Goal: Obtain resource: Obtain resource

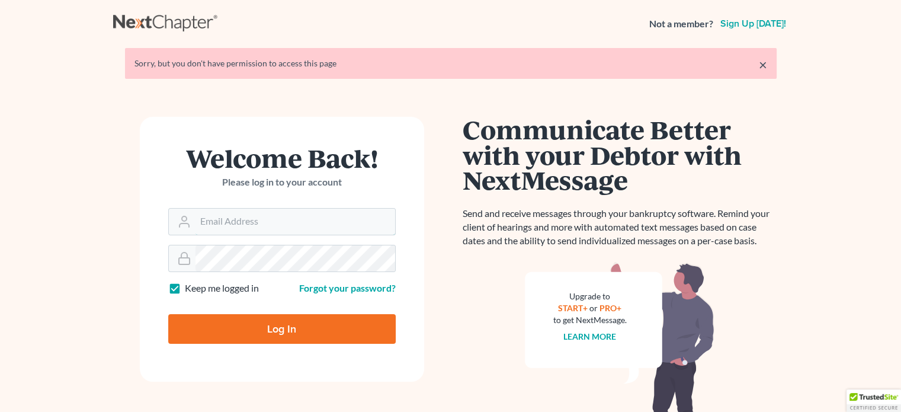
type input "[EMAIL_ADDRESS][DOMAIN_NAME]"
click at [289, 335] on input "Log In" at bounding box center [282, 329] width 228 height 30
type input "Thinking..."
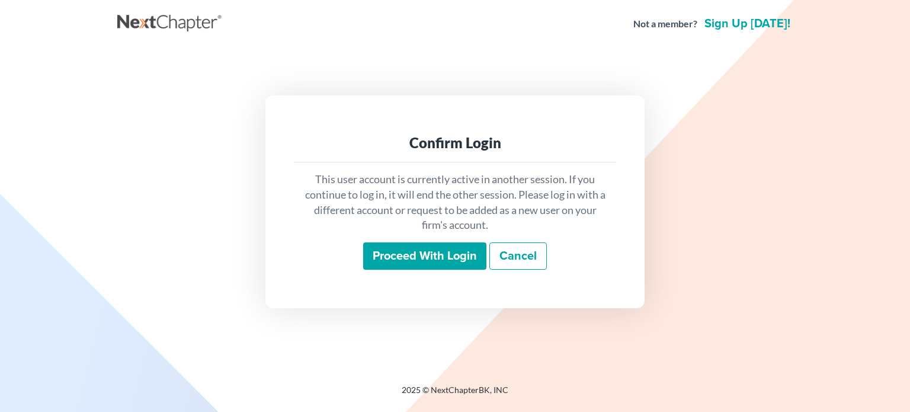
click at [384, 251] on input "Proceed with login" at bounding box center [424, 255] width 123 height 27
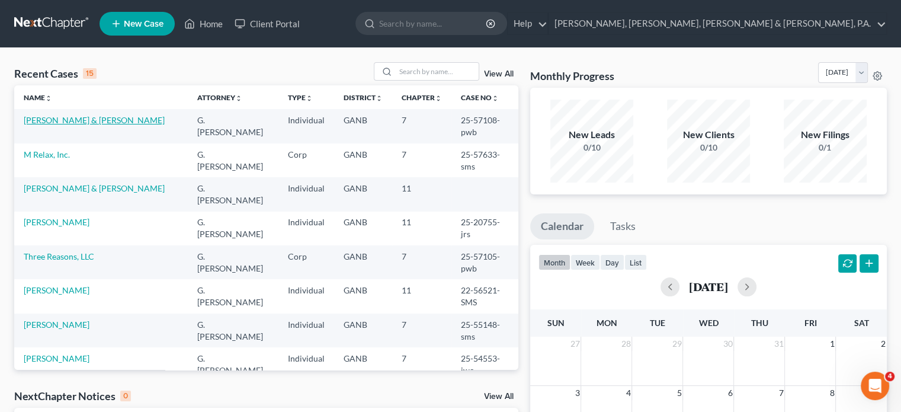
click at [88, 124] on link "Hux, Andrew & Amy" at bounding box center [94, 120] width 141 height 10
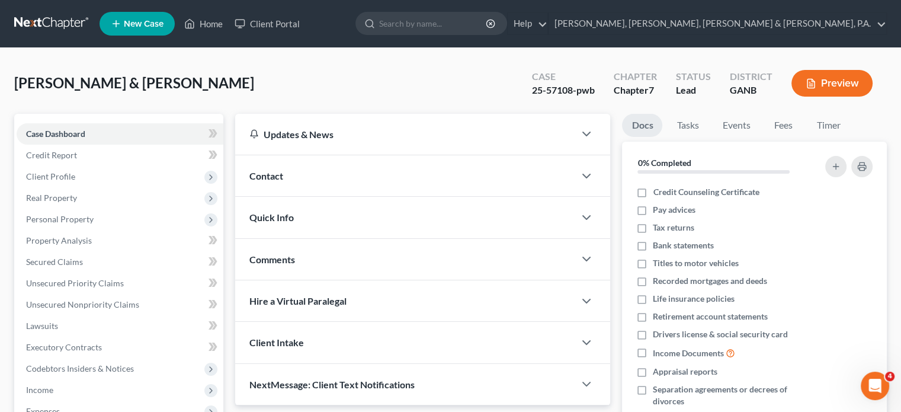
scroll to position [217, 0]
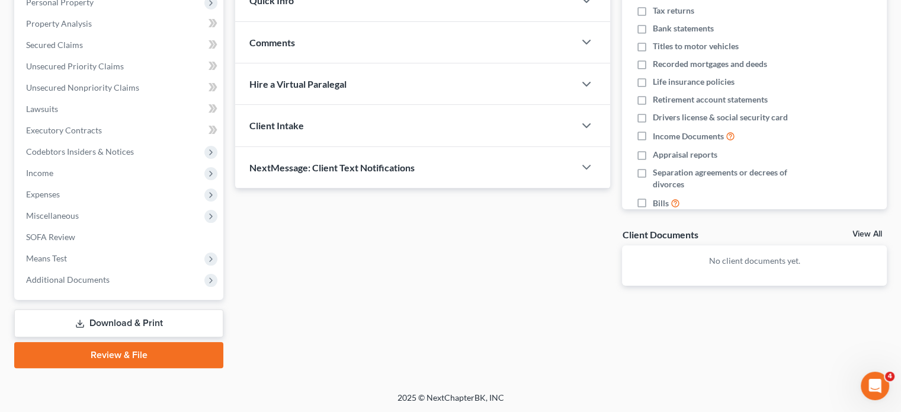
click at [164, 324] on link "Download & Print" at bounding box center [118, 323] width 209 height 28
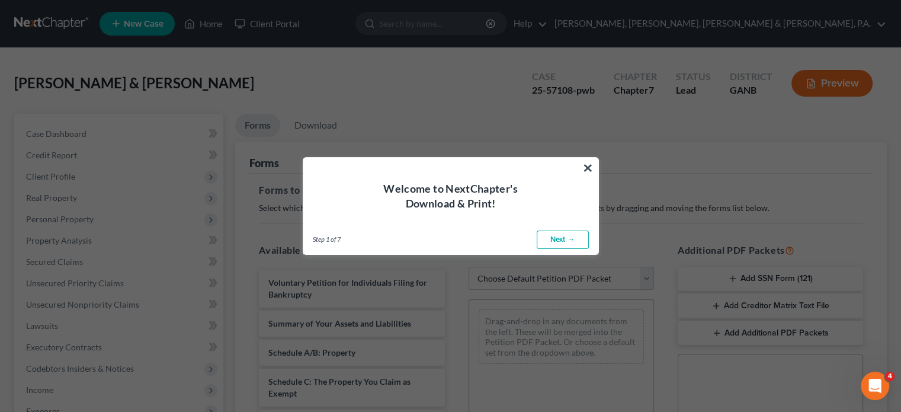
click at [555, 241] on link "Next →" at bounding box center [563, 240] width 52 height 19
select select "0"
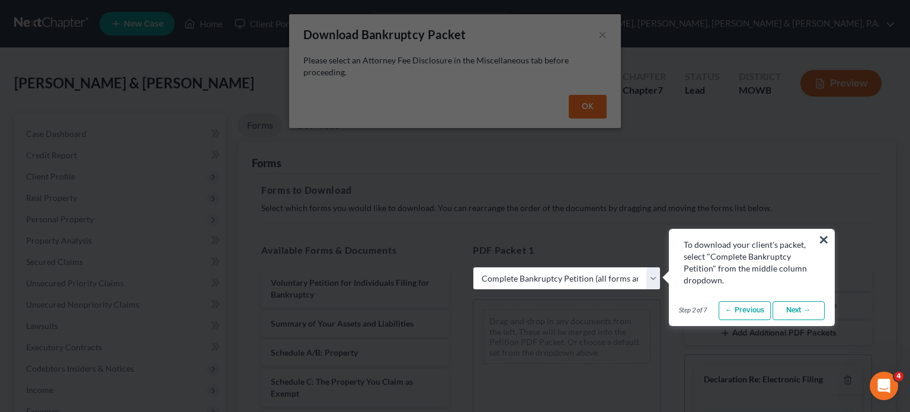
click at [796, 311] on link "Next →" at bounding box center [799, 310] width 52 height 19
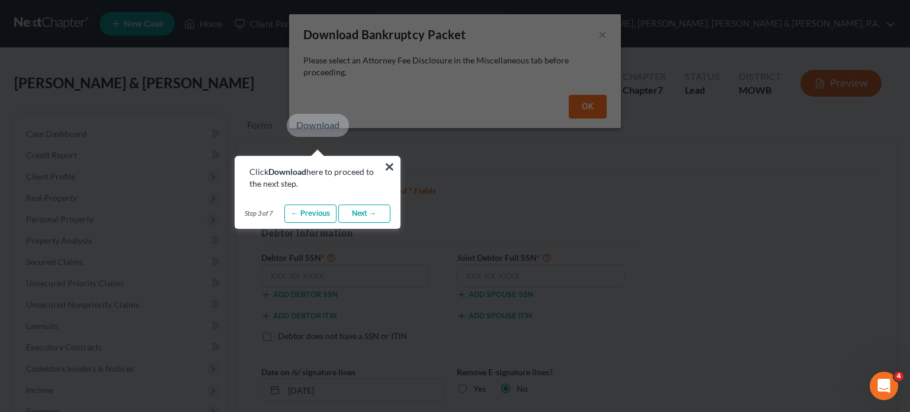
click at [380, 216] on link "Next →" at bounding box center [364, 213] width 52 height 19
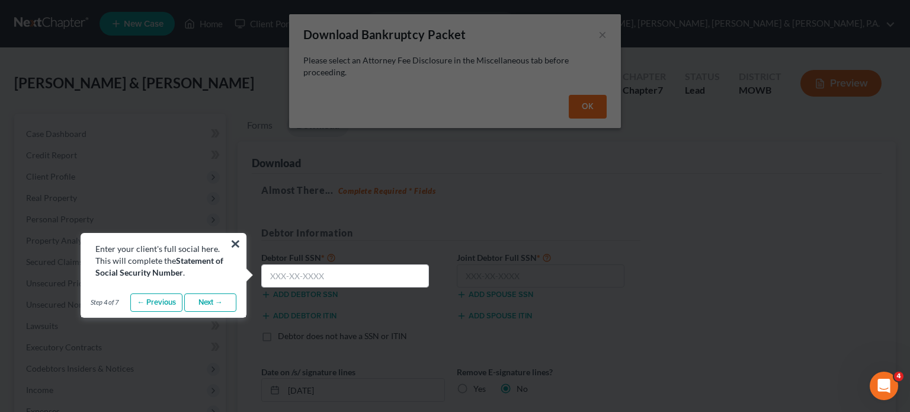
click at [213, 298] on link "Next →" at bounding box center [210, 302] width 52 height 19
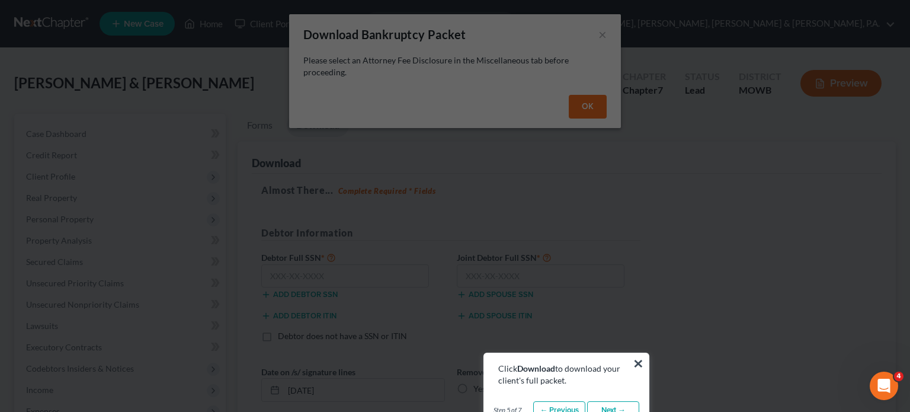
click at [631, 409] on link "Next →" at bounding box center [613, 410] width 52 height 19
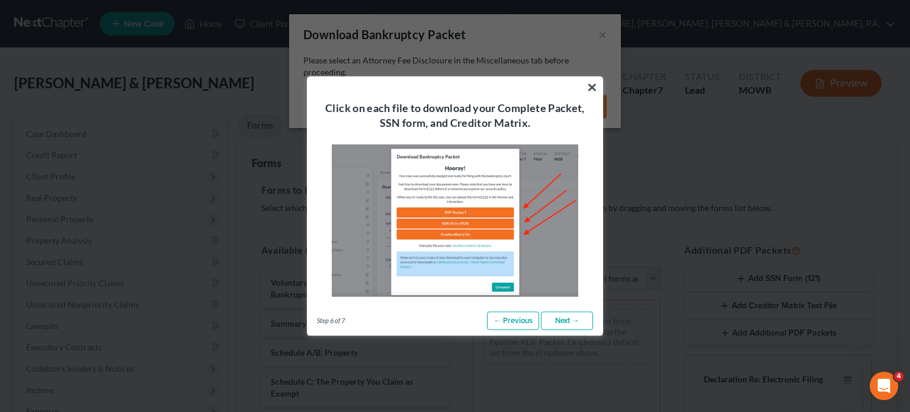
click at [575, 319] on link "Next →" at bounding box center [567, 320] width 52 height 19
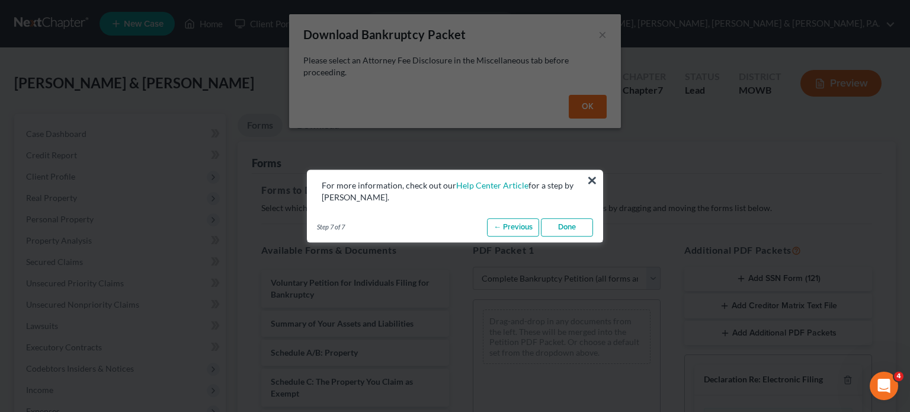
click at [579, 226] on link "Done" at bounding box center [567, 227] width 52 height 19
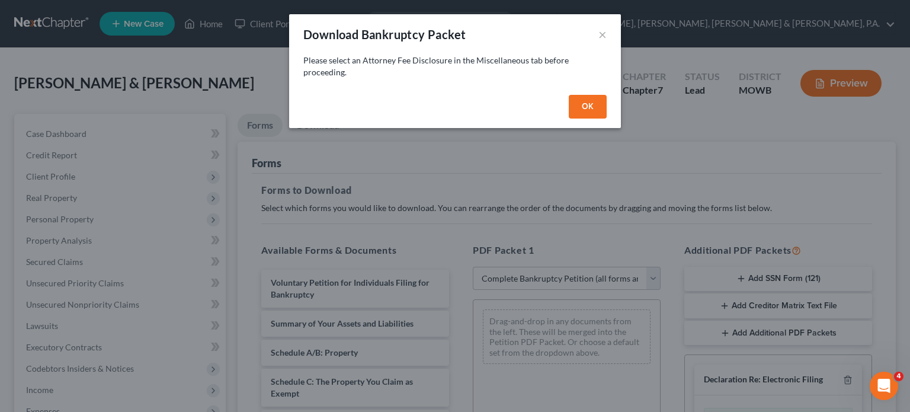
click at [847, 380] on div "Download Bankruptcy Packet × Please select an Attorney Fee Disclosure in the Mi…" at bounding box center [455, 206] width 910 height 412
click at [595, 108] on button "OK" at bounding box center [588, 107] width 38 height 24
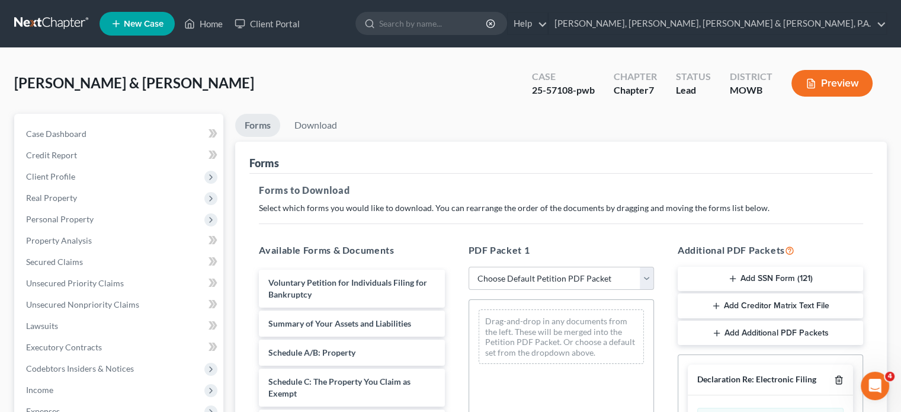
click at [841, 382] on icon "button" at bounding box center [838, 380] width 5 height 8
click at [642, 277] on select "Choose Default Petition PDF Packet Complete Bankruptcy Petition (all forms and …" at bounding box center [561, 279] width 185 height 24
select select "2"
click at [469, 267] on select "Choose Default Petition PDF Packet Complete Bankruptcy Petition (all forms and …" at bounding box center [561, 279] width 185 height 24
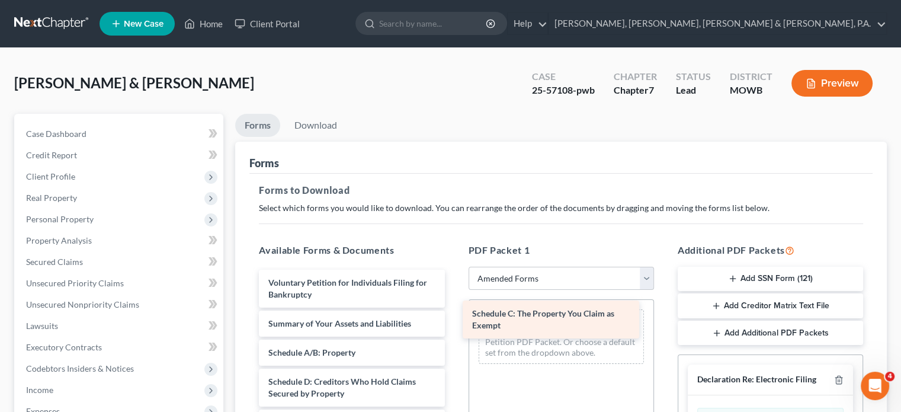
drag, startPoint x: 334, startPoint y: 391, endPoint x: 538, endPoint y: 324, distance: 214.6
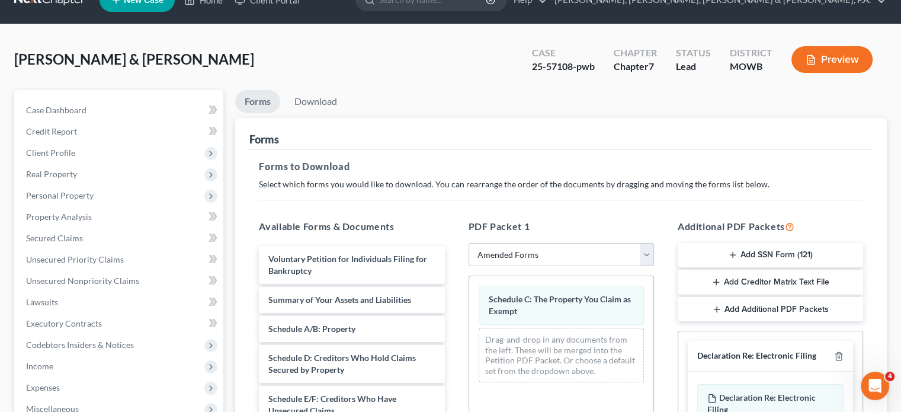
scroll to position [95, 0]
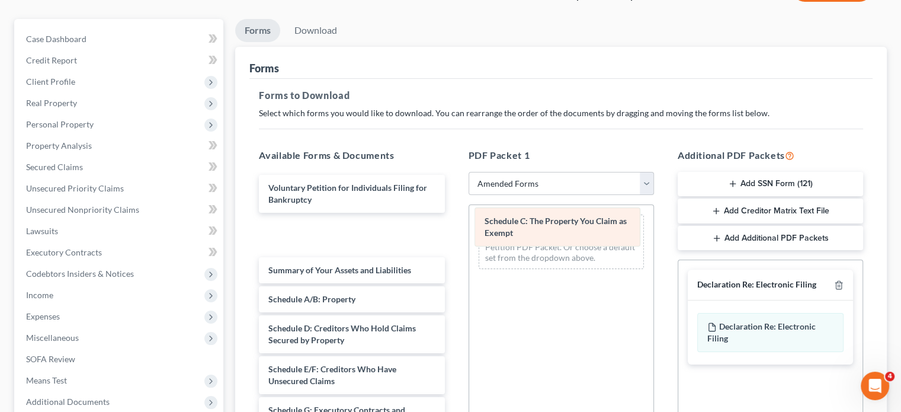
drag, startPoint x: 538, startPoint y: 229, endPoint x: 535, endPoint y: 223, distance: 7.4
click at [535, 223] on div "Schedule C: The Property You Claim as Exempt Schedule C: The Property You Claim…" at bounding box center [561, 241] width 184 height 73
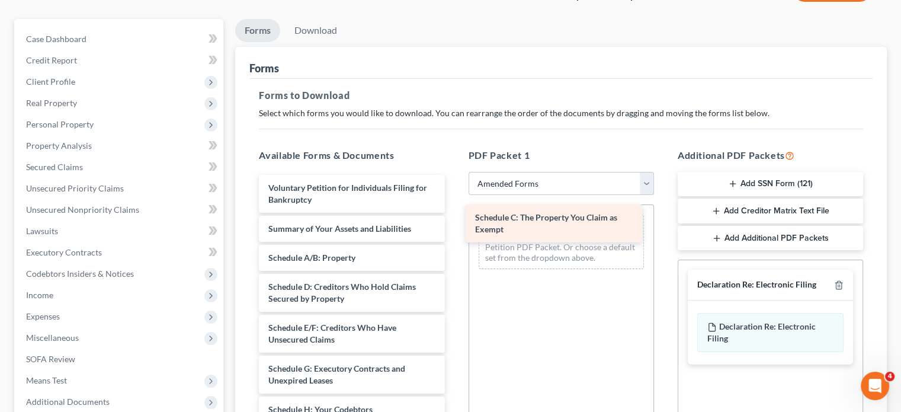
drag, startPoint x: 338, startPoint y: 232, endPoint x: 545, endPoint y: 222, distance: 207.1
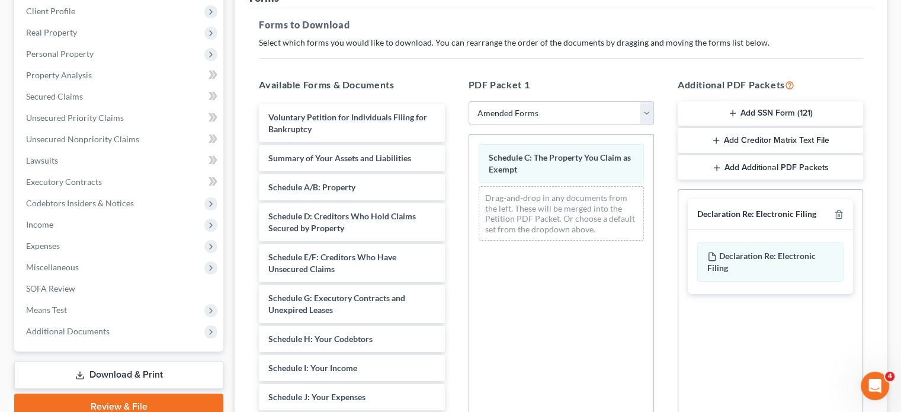
scroll to position [173, 0]
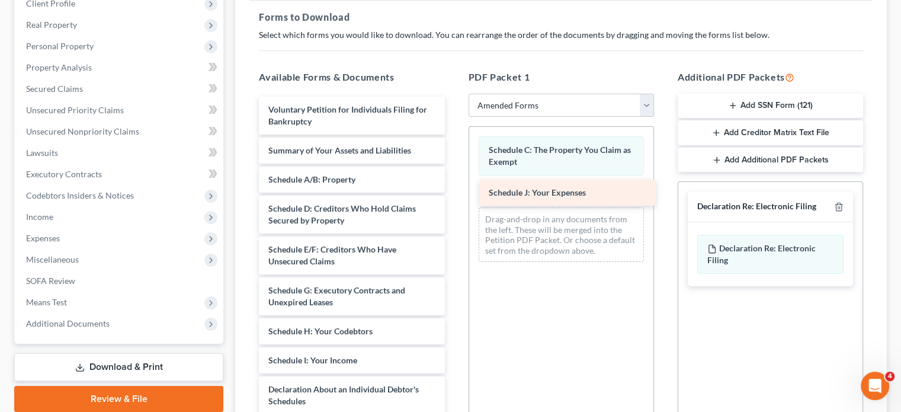
drag, startPoint x: 328, startPoint y: 386, endPoint x: 549, endPoint y: 191, distance: 294.7
click at [454, 191] on div "Schedule J: Your Expenses Voluntary Petition for Individuals Filing for Bankrup…" at bounding box center [351, 401] width 204 height 609
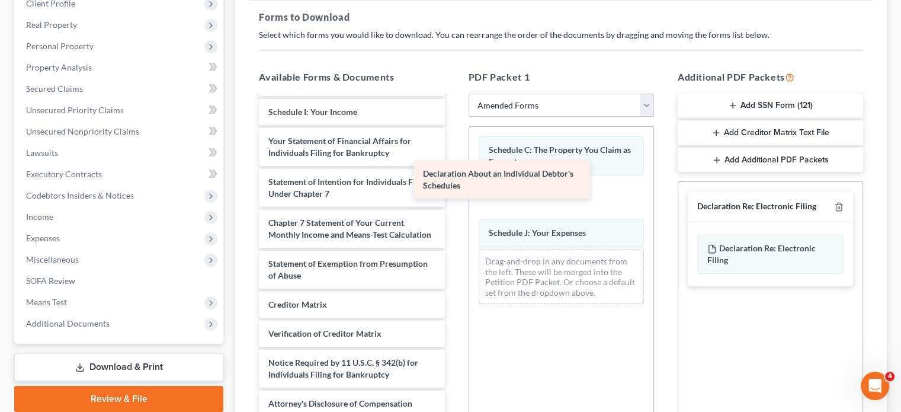
scroll to position [244, 0]
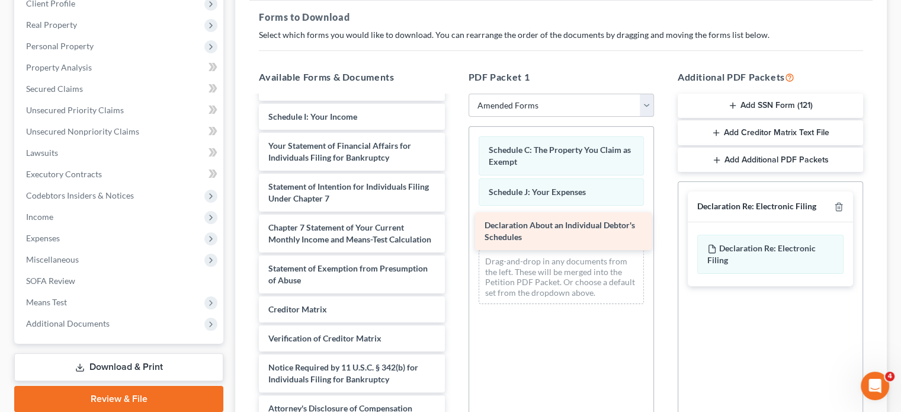
drag, startPoint x: 311, startPoint y: 108, endPoint x: 527, endPoint y: 231, distance: 248.4
click at [454, 231] on div "Declaration About an Individual Debtor's Schedules Voluntary Petition for Indiv…" at bounding box center [351, 137] width 204 height 568
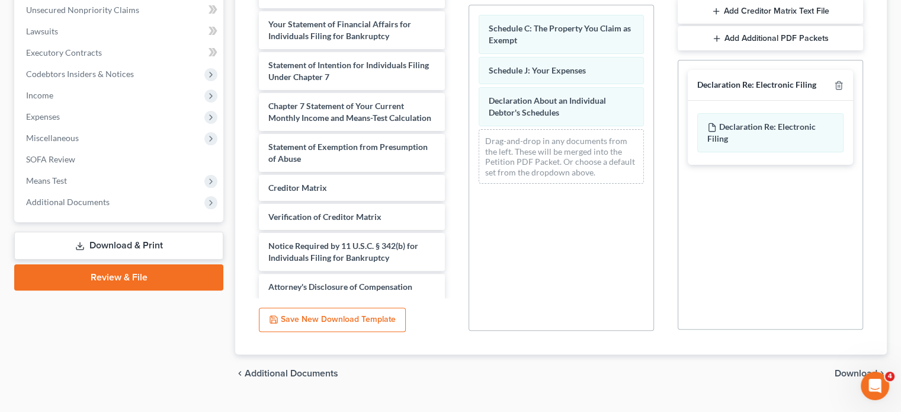
scroll to position [319, 0]
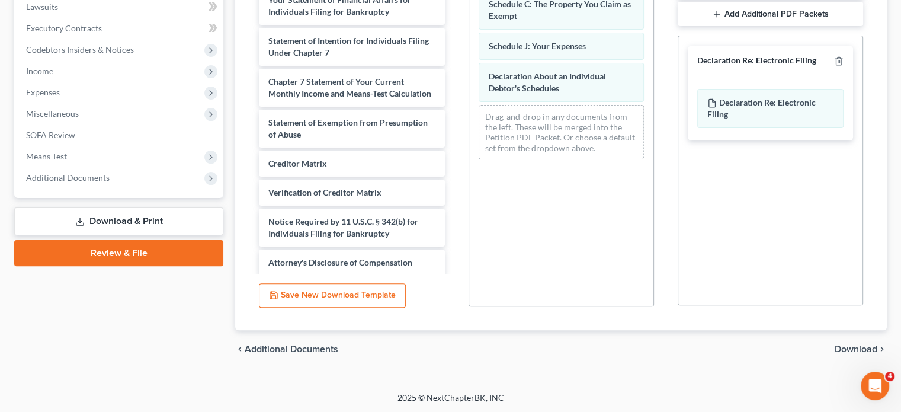
click at [838, 344] on span "Download" at bounding box center [856, 348] width 43 height 9
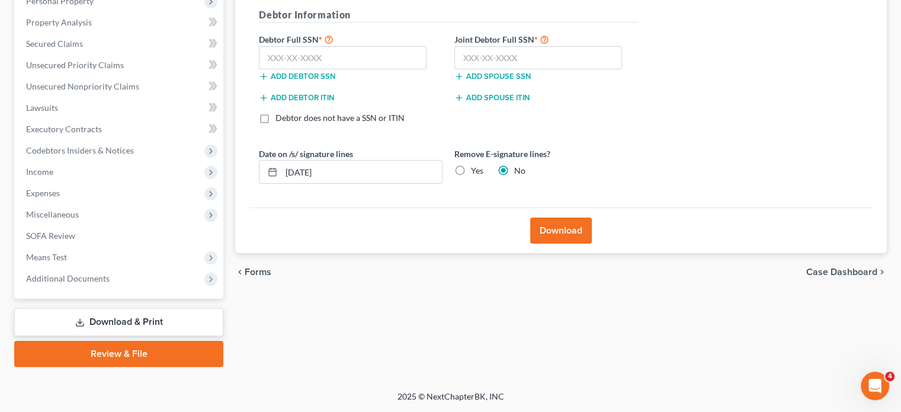
scroll to position [217, 0]
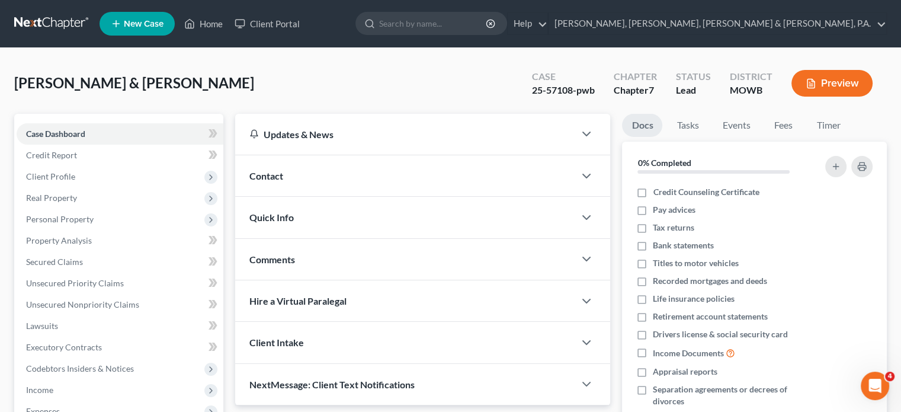
scroll to position [217, 0]
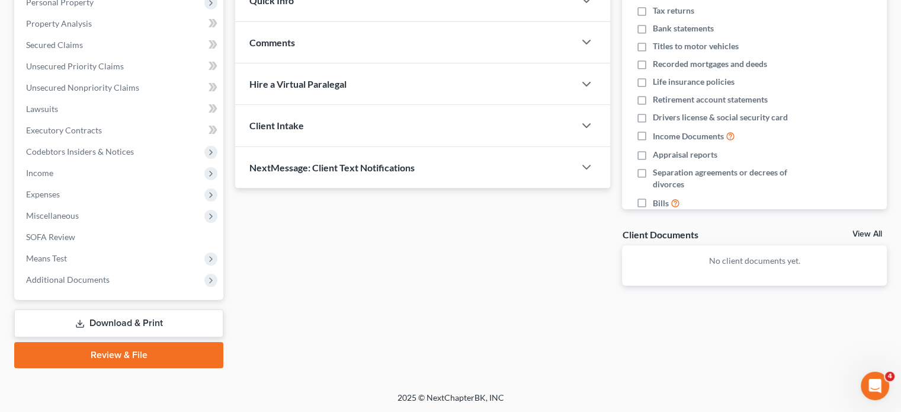
click at [152, 327] on link "Download & Print" at bounding box center [118, 323] width 209 height 28
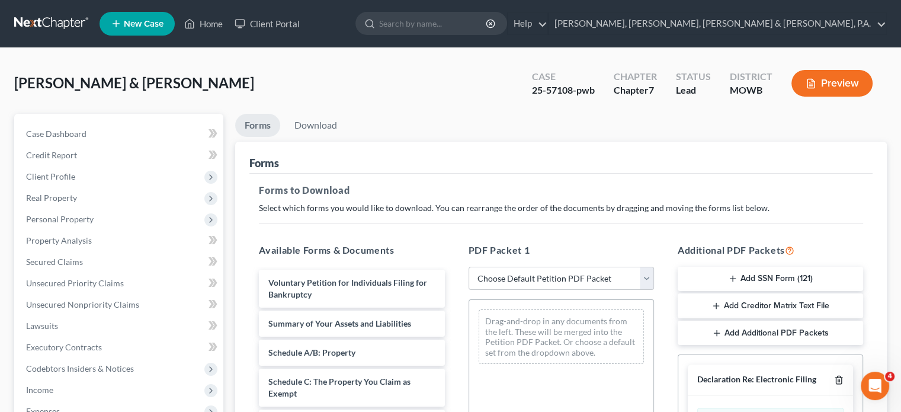
click at [841, 376] on icon "button" at bounding box center [838, 379] width 9 height 9
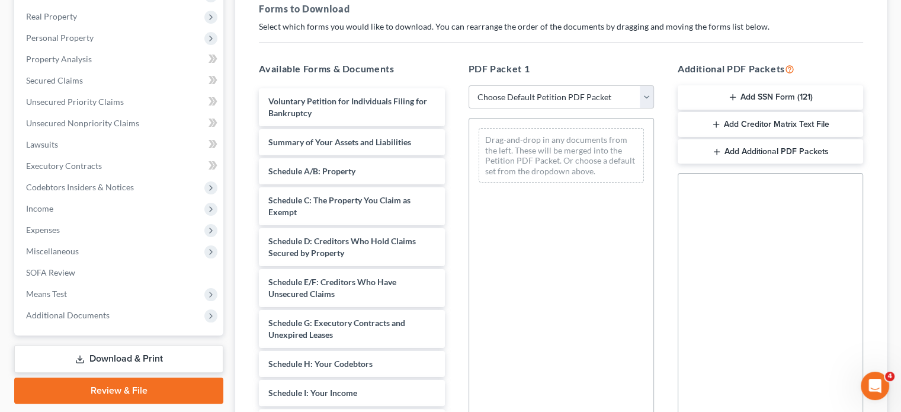
scroll to position [205, 0]
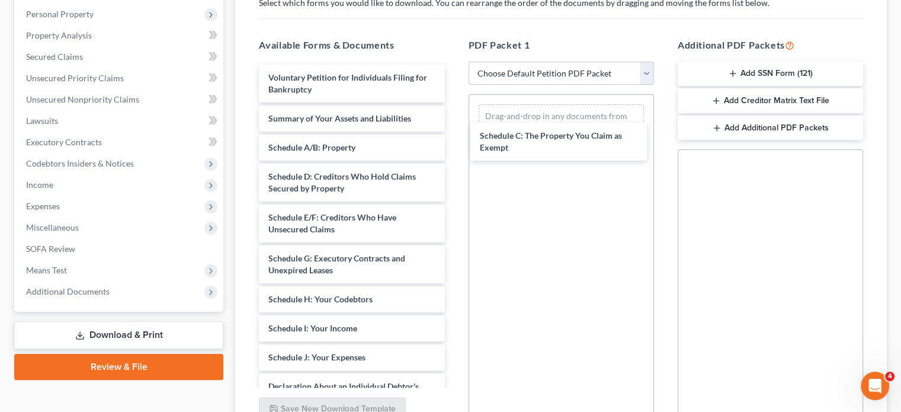
drag, startPoint x: 294, startPoint y: 188, endPoint x: 506, endPoint y: 139, distance: 217.8
click at [454, 148] on div "Schedule C: The Property You Claim as Exempt Voluntary Petition for Individuals…" at bounding box center [351, 384] width 204 height 638
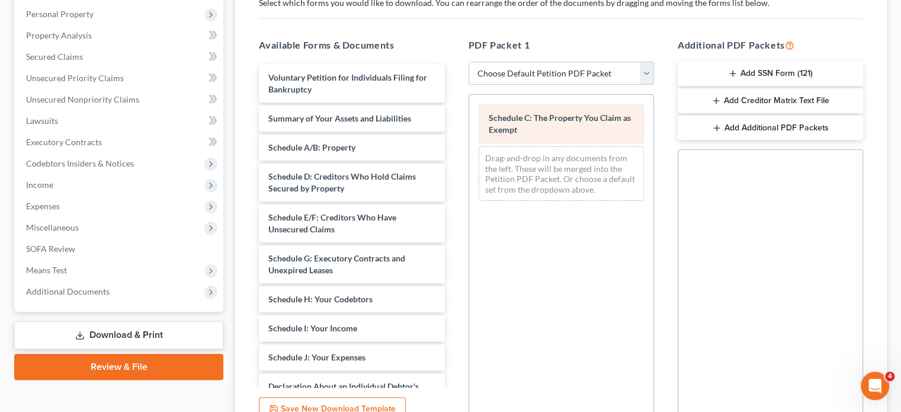
click at [506, 133] on span "Schedule C: The Property You Claim as Exempt" at bounding box center [560, 124] width 142 height 22
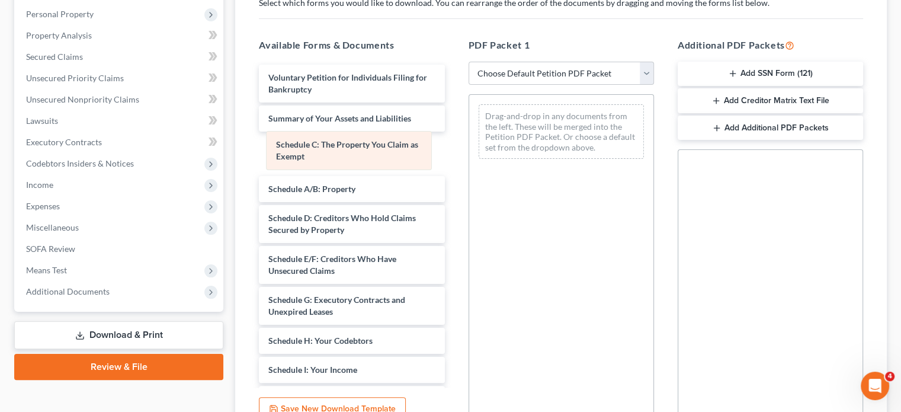
drag, startPoint x: 529, startPoint y: 111, endPoint x: 318, endPoint y: 139, distance: 213.4
click at [469, 139] on div "Schedule C: The Property You Claim as Exempt Schedule C: The Property You Claim…" at bounding box center [561, 131] width 184 height 73
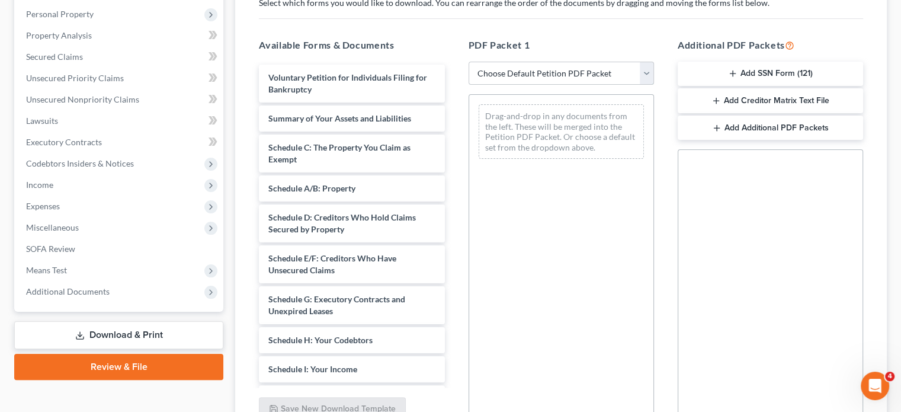
click at [646, 71] on select "Choose Default Petition PDF Packet Complete Bankruptcy Petition (all forms and …" at bounding box center [561, 74] width 185 height 24
select select "2"
click at [469, 62] on select "Choose Default Petition PDF Packet Complete Bankruptcy Petition (all forms and …" at bounding box center [561, 74] width 185 height 24
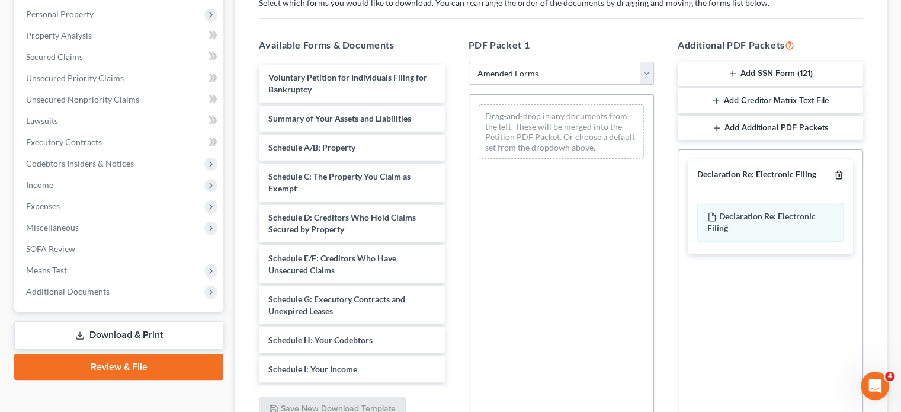
click at [841, 175] on icon "button" at bounding box center [838, 175] width 5 height 8
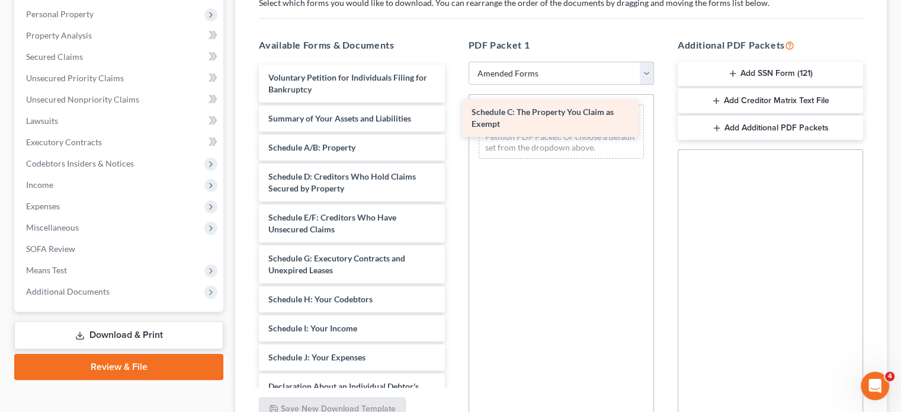
drag, startPoint x: 313, startPoint y: 172, endPoint x: 517, endPoint y: 109, distance: 212.9
click at [454, 109] on div "Schedule C: The Property You Claim as Exempt Voluntary Petition for Individuals…" at bounding box center [351, 384] width 204 height 638
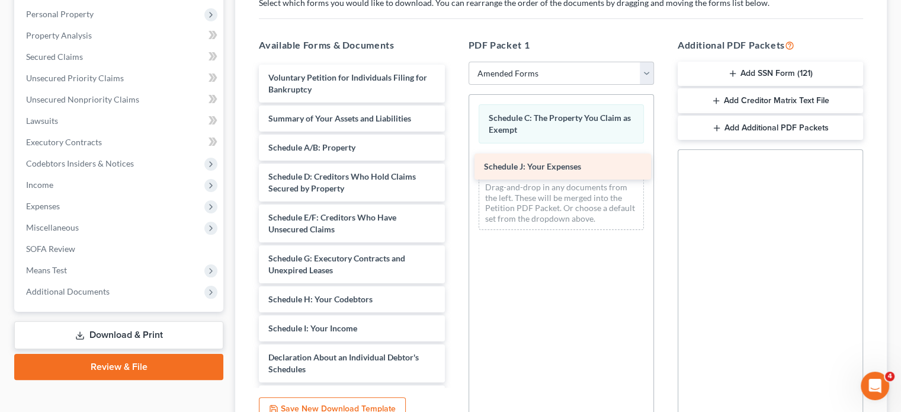
drag, startPoint x: 320, startPoint y: 348, endPoint x: 536, endPoint y: 159, distance: 287.2
click at [454, 159] on div "Schedule J: Your Expenses Voluntary Petition for Individuals Filing for Bankrup…" at bounding box center [351, 369] width 204 height 609
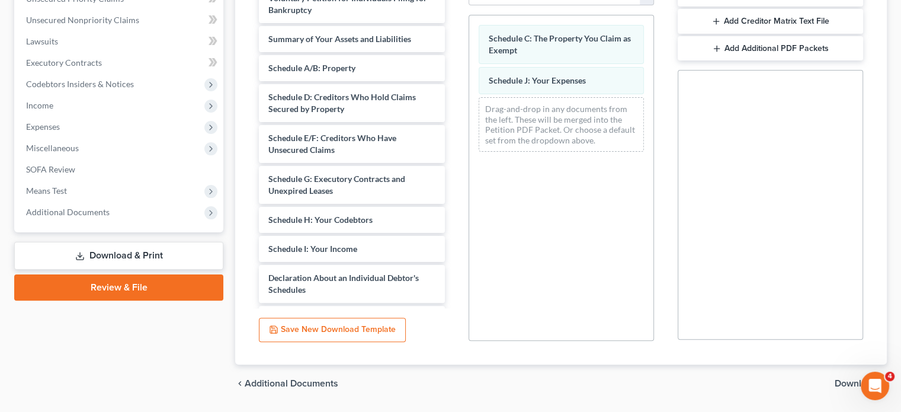
scroll to position [319, 0]
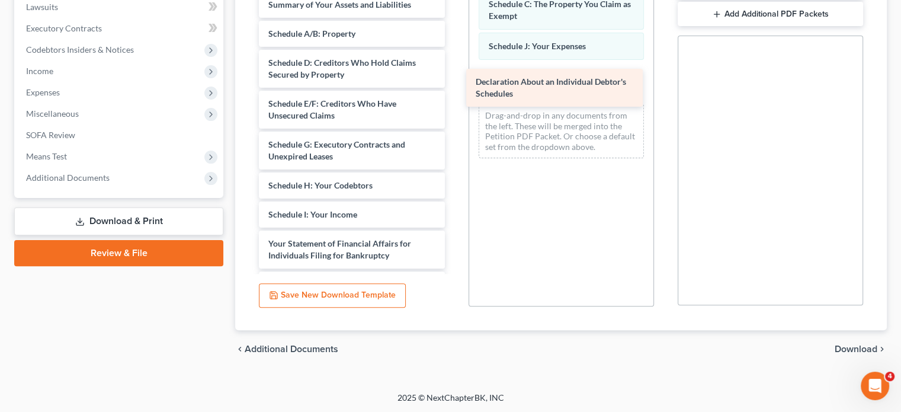
drag, startPoint x: 334, startPoint y: 240, endPoint x: 541, endPoint y: 79, distance: 262.3
click at [454, 79] on div "Declaration About an Individual Debtor's Schedules Voluntary Petition for Indiv…" at bounding box center [351, 235] width 204 height 568
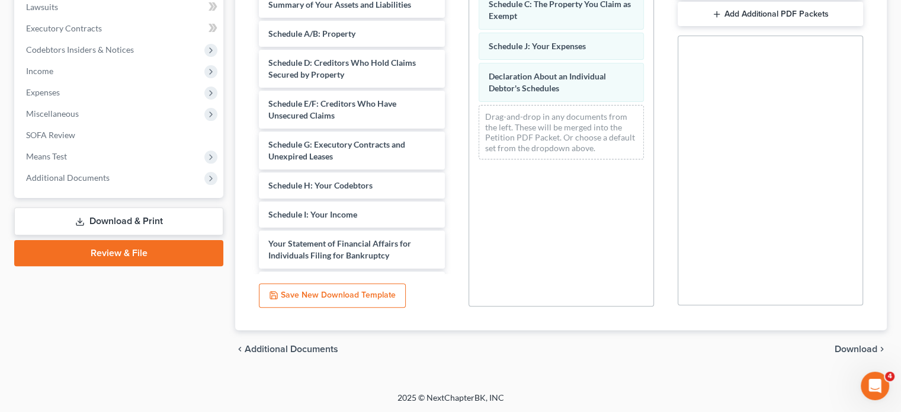
click at [860, 350] on span "Download" at bounding box center [856, 348] width 43 height 9
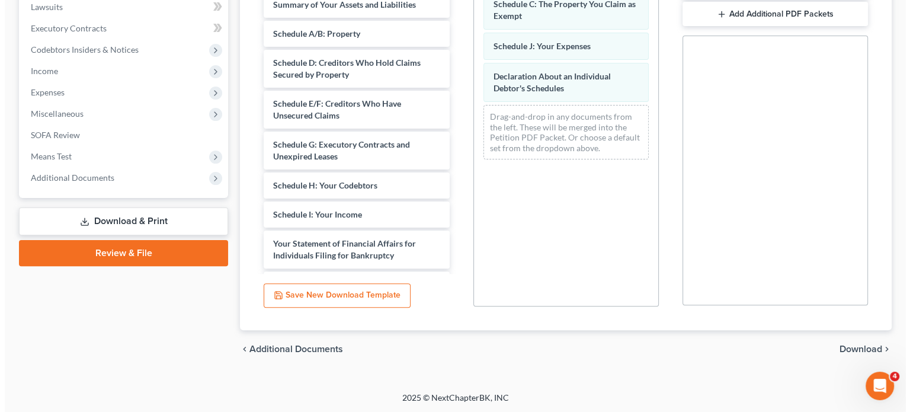
scroll to position [217, 0]
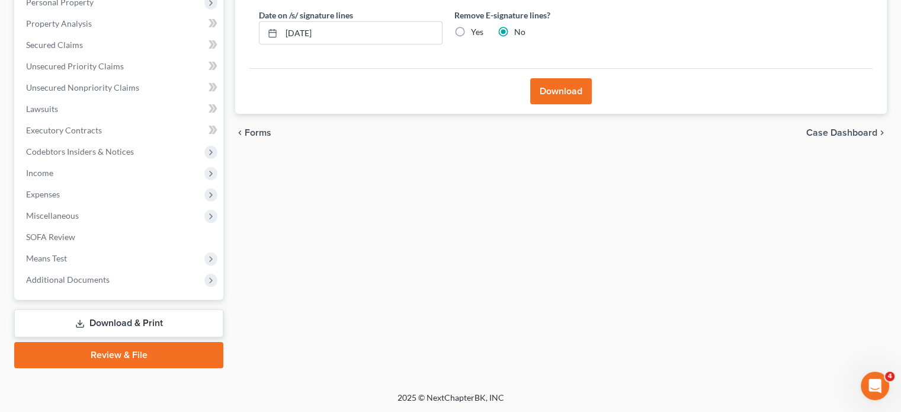
click at [574, 93] on button "Download" at bounding box center [561, 91] width 62 height 26
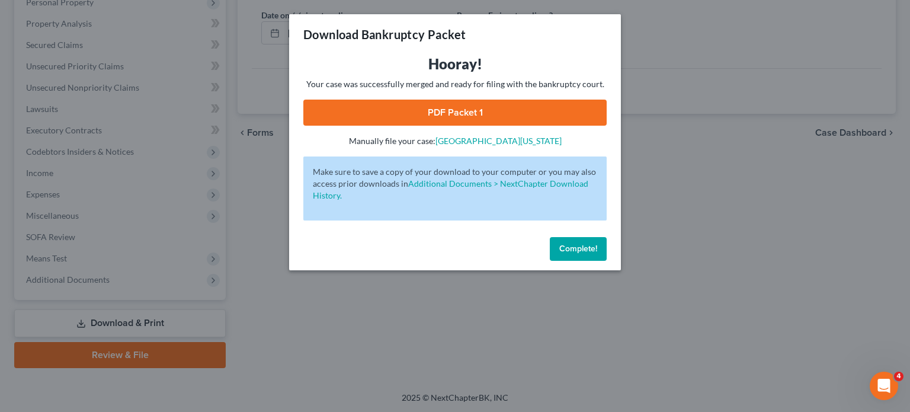
click at [517, 114] on link "PDF Packet 1" at bounding box center [454, 113] width 303 height 26
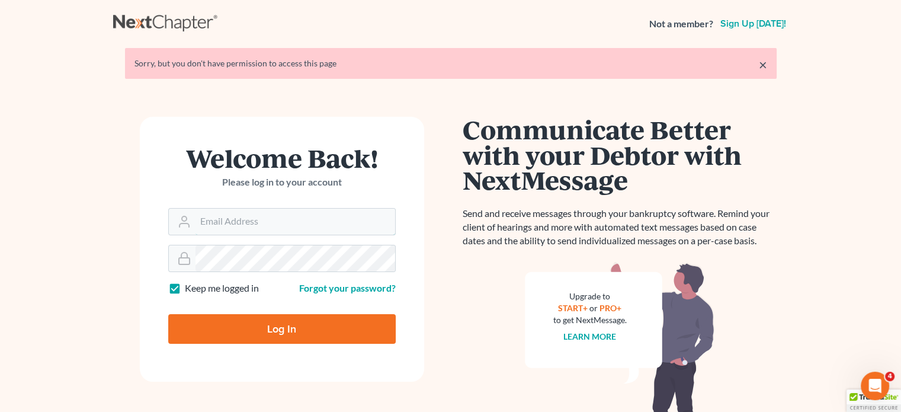
type input "[EMAIL_ADDRESS][DOMAIN_NAME]"
click at [281, 330] on input "Log In" at bounding box center [282, 329] width 228 height 30
type input "Thinking..."
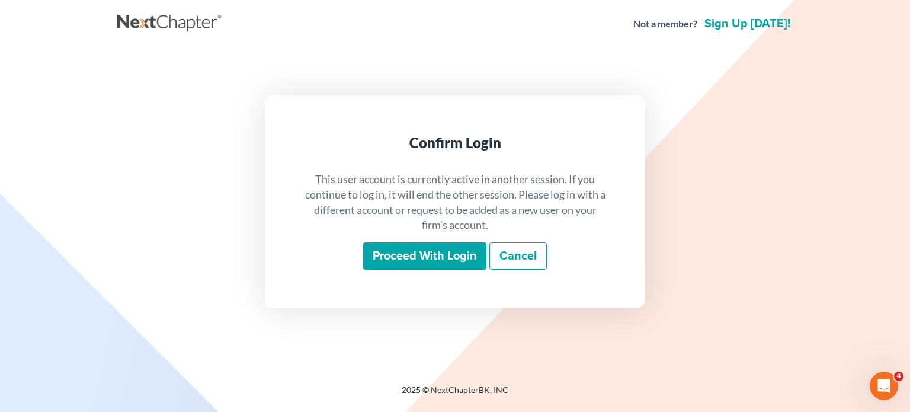
click at [420, 257] on input "Proceed with login" at bounding box center [424, 255] width 123 height 27
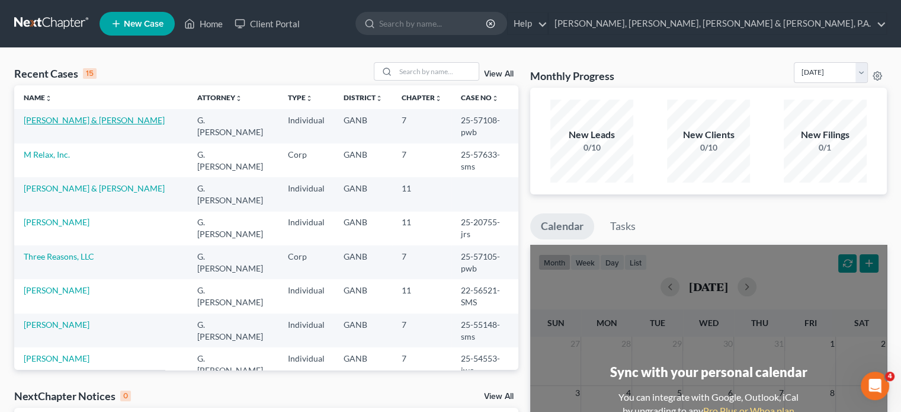
click at [85, 120] on link "[PERSON_NAME] & [PERSON_NAME]" at bounding box center [94, 120] width 141 height 10
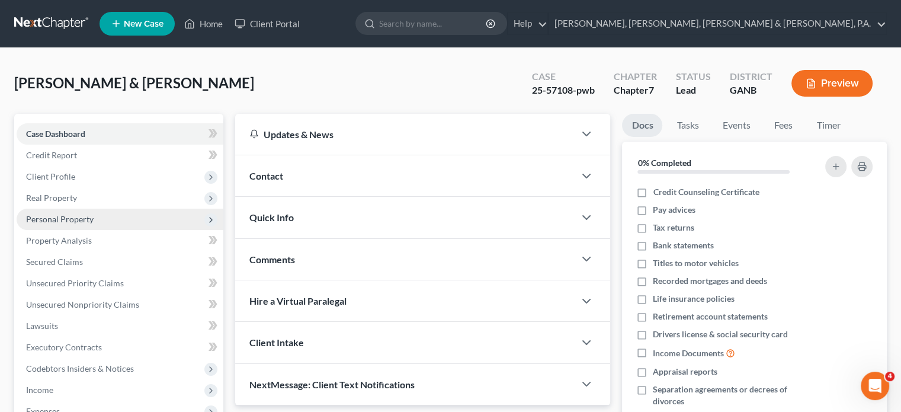
click at [68, 225] on span "Personal Property" at bounding box center [120, 219] width 207 height 21
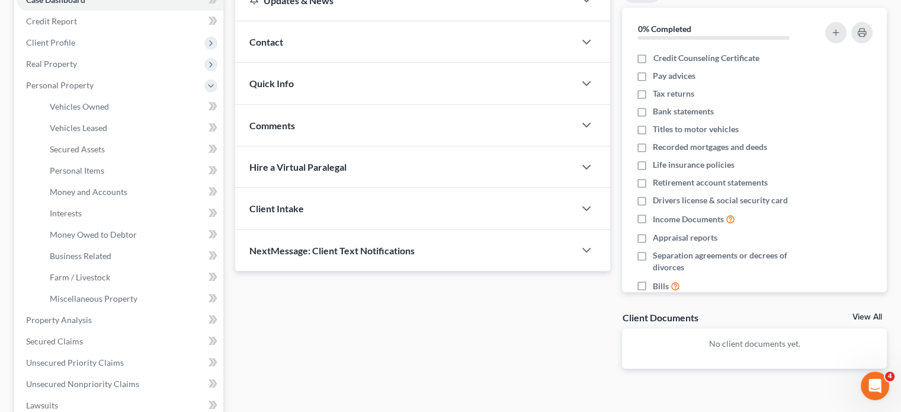
scroll to position [165, 0]
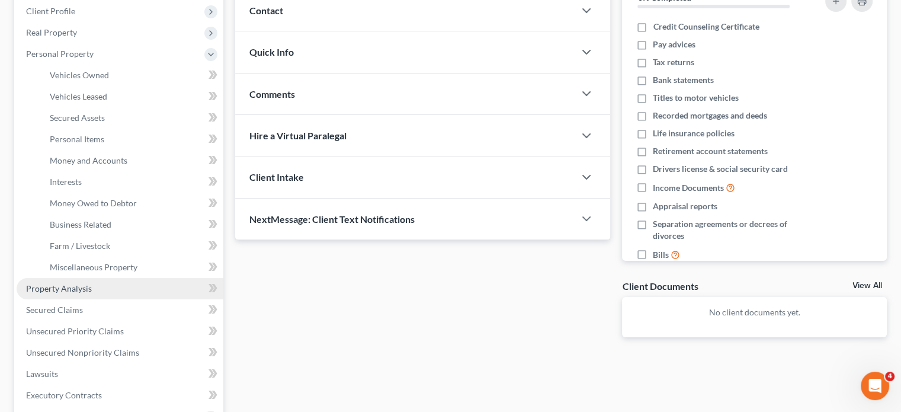
click at [92, 290] on link "Property Analysis" at bounding box center [120, 288] width 207 height 21
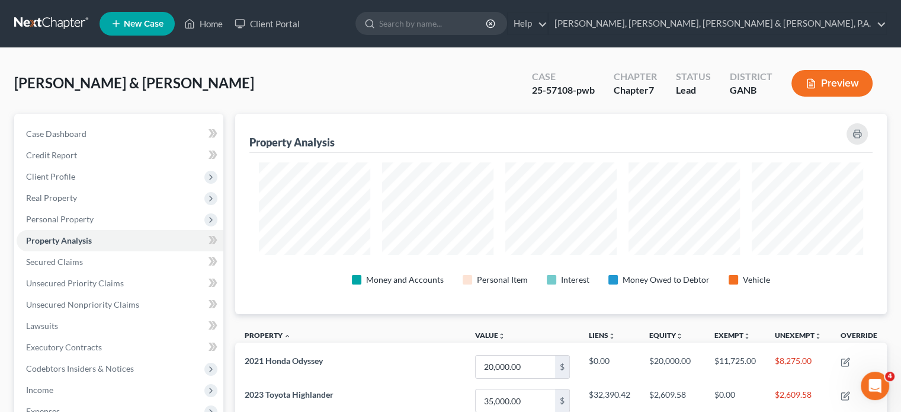
scroll to position [360, 0]
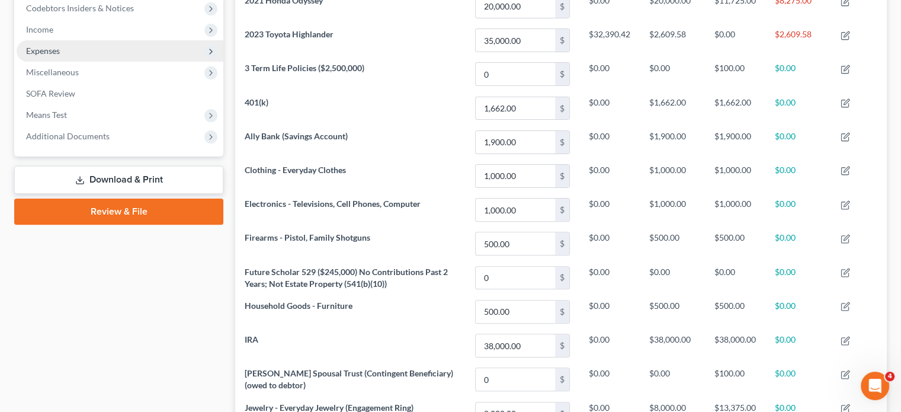
click at [49, 46] on span "Expenses" at bounding box center [43, 51] width 34 height 10
